Goal: Check status

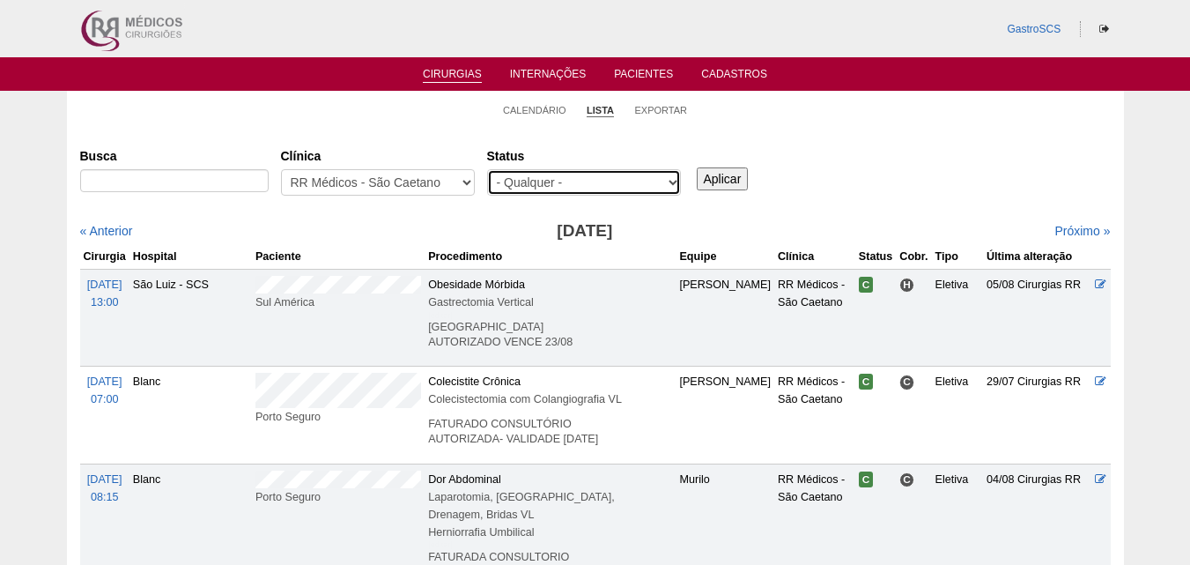
click at [529, 187] on select "- Qualquer - Reservada Confirmada Suspensa Cancelada" at bounding box center [584, 182] width 194 height 26
select select "conf"
click at [487, 169] on select "- Qualquer - Reservada Confirmada Suspensa Cancelada" at bounding box center [584, 182] width 194 height 26
click at [702, 177] on input "Aplicar" at bounding box center [723, 178] width 52 height 23
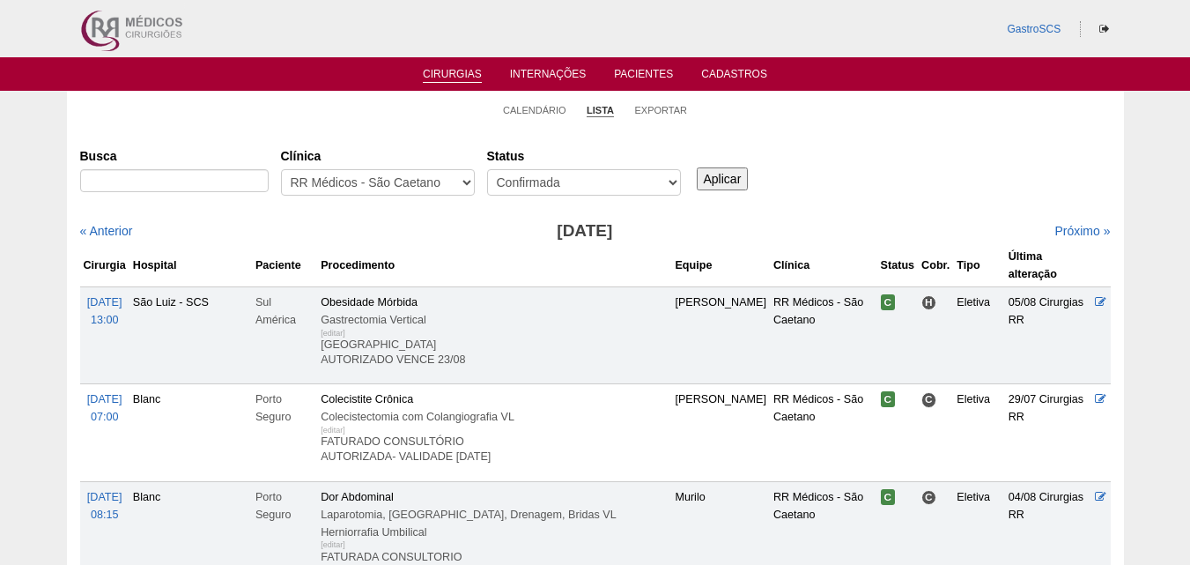
click at [115, 233] on link "« Anterior" at bounding box center [106, 231] width 53 height 14
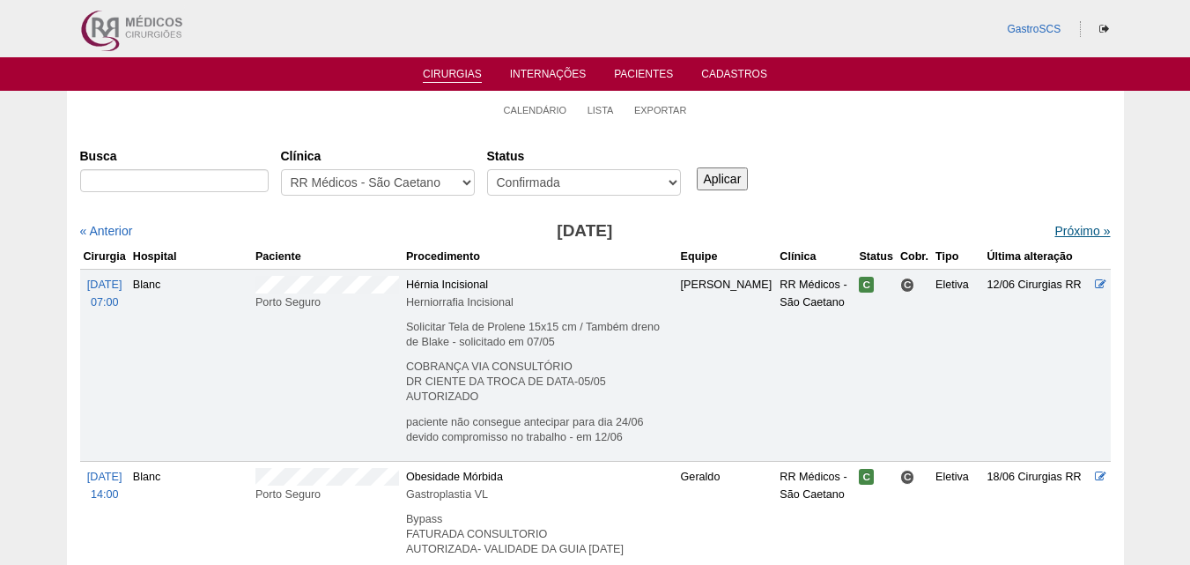
click at [1077, 231] on link "Próximo »" at bounding box center [1083, 231] width 56 height 14
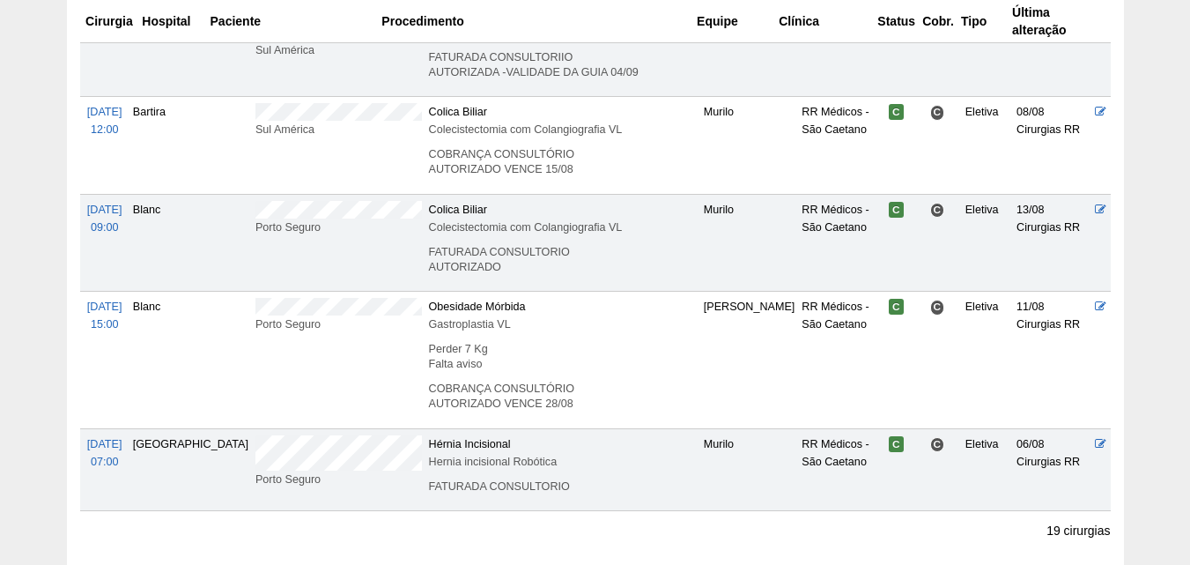
scroll to position [1934, 0]
